Goal: Task Accomplishment & Management: Manage account settings

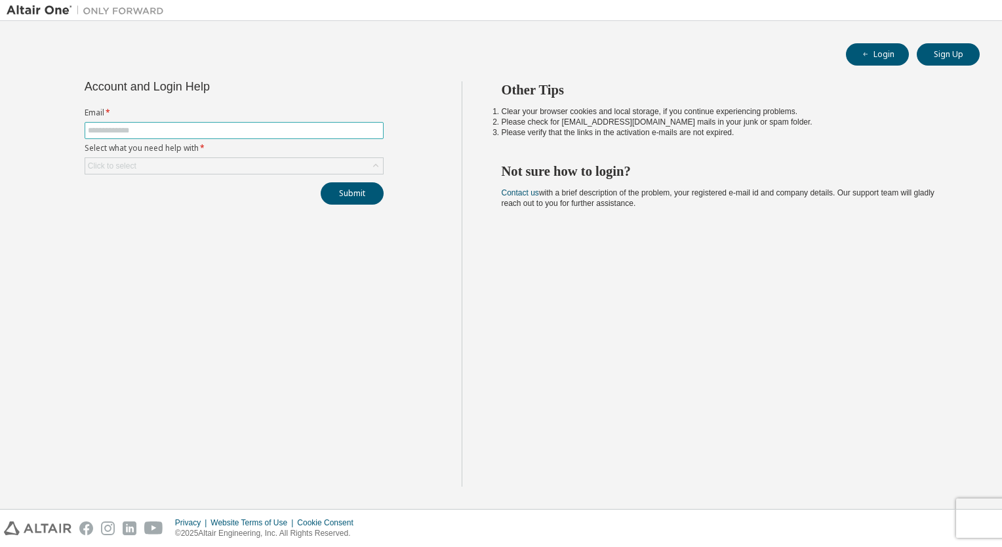
click at [152, 125] on input "text" at bounding box center [234, 130] width 292 height 10
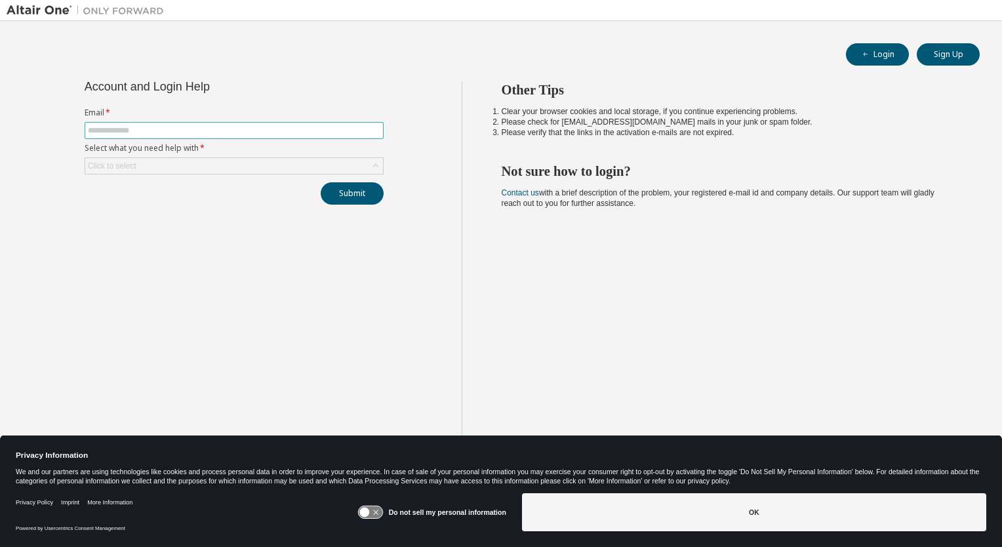
click at [163, 130] on input "text" at bounding box center [234, 130] width 292 height 10
type input "**********"
click at [161, 167] on div "Click to select" at bounding box center [234, 166] width 298 height 16
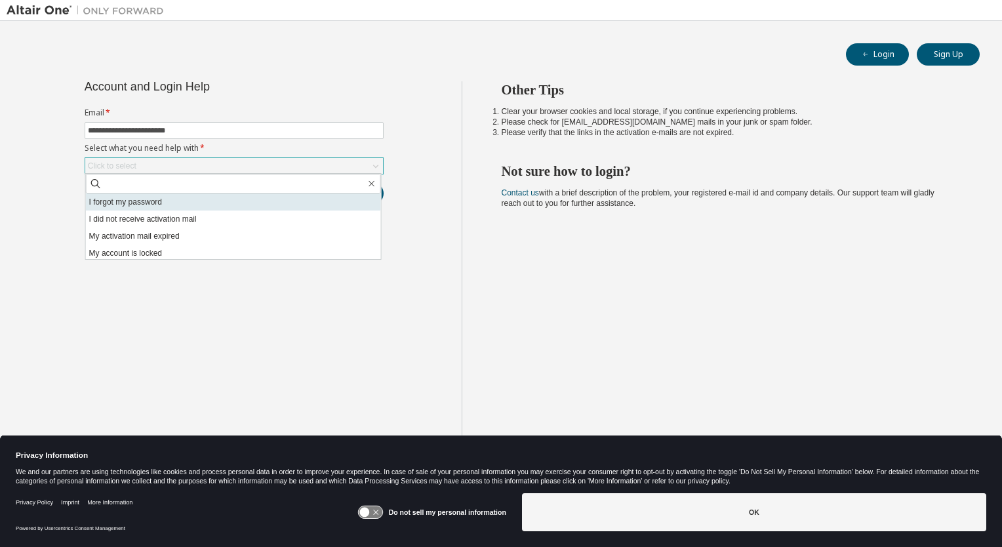
click at [159, 205] on li "I forgot my password" at bounding box center [233, 201] width 295 height 17
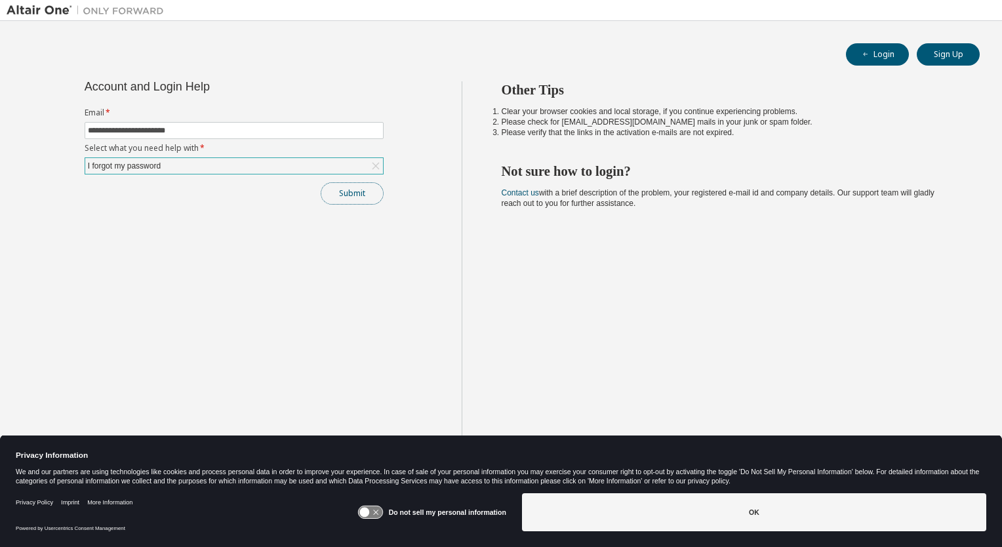
click at [329, 191] on button "Submit" at bounding box center [352, 193] width 63 height 22
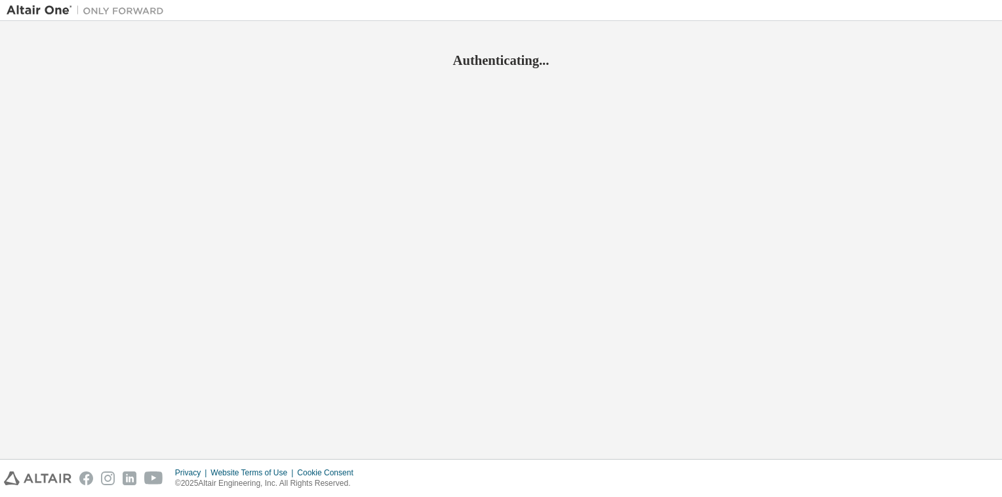
click at [714, 478] on div "Privacy Website Terms of Use Cookie Consent © 2025 Altair Engineering, Inc. All…" at bounding box center [501, 478] width 1002 height 37
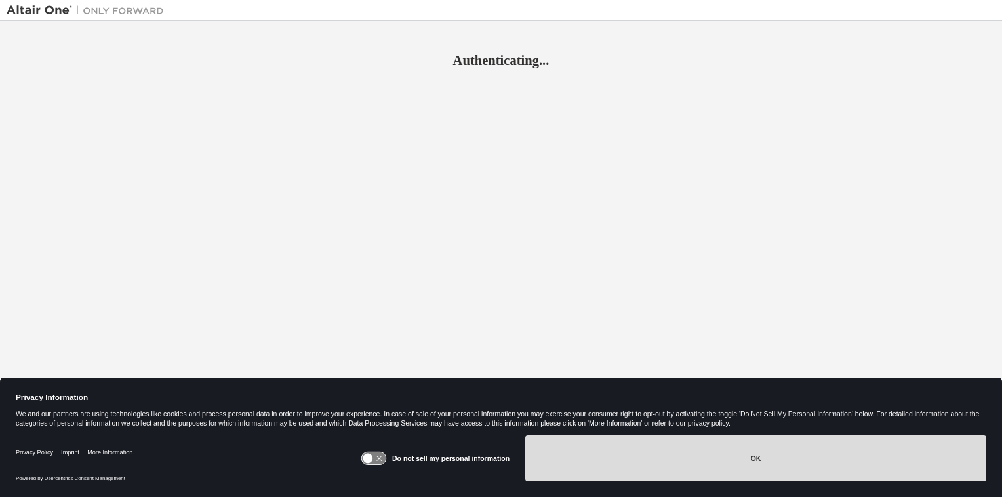
click at [701, 468] on button "OK" at bounding box center [755, 458] width 461 height 46
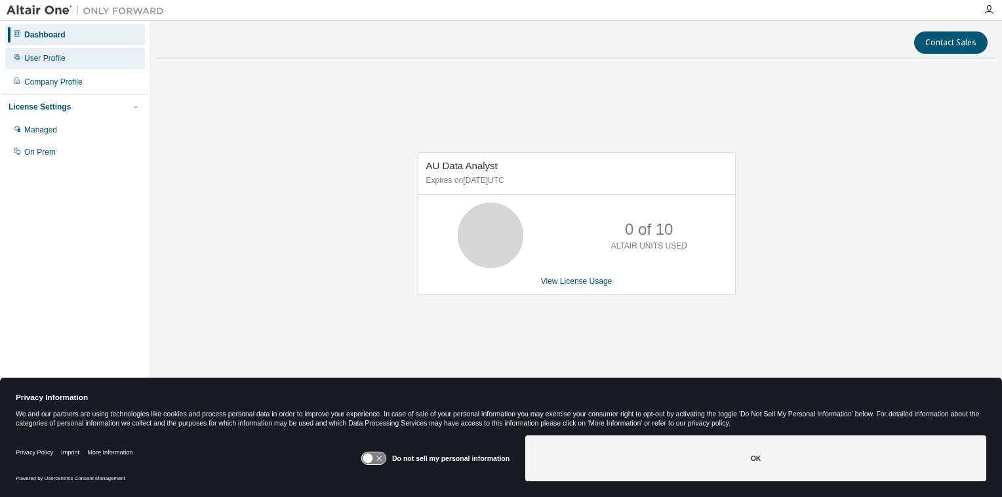
click at [81, 56] on div "User Profile" at bounding box center [75, 58] width 140 height 21
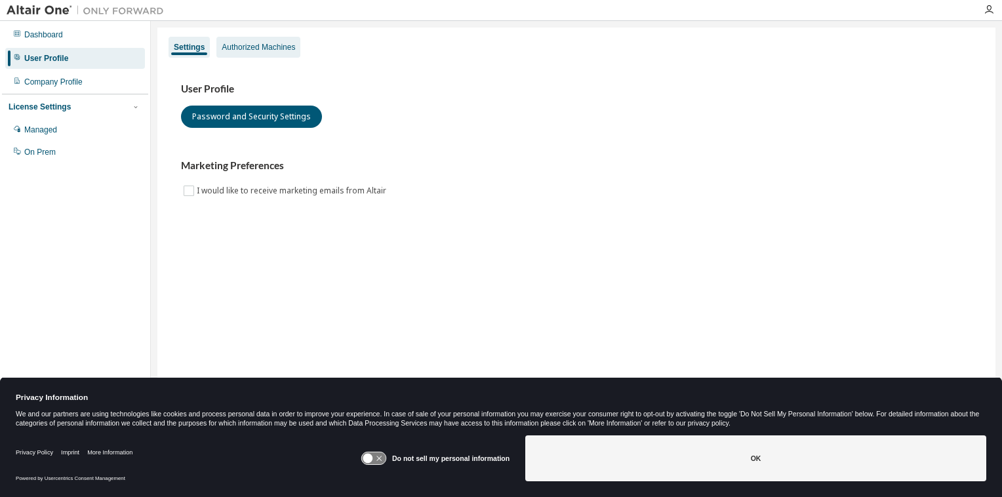
click at [240, 51] on div "Authorized Machines" at bounding box center [258, 47] width 73 height 10
